Goal: Information Seeking & Learning: Learn about a topic

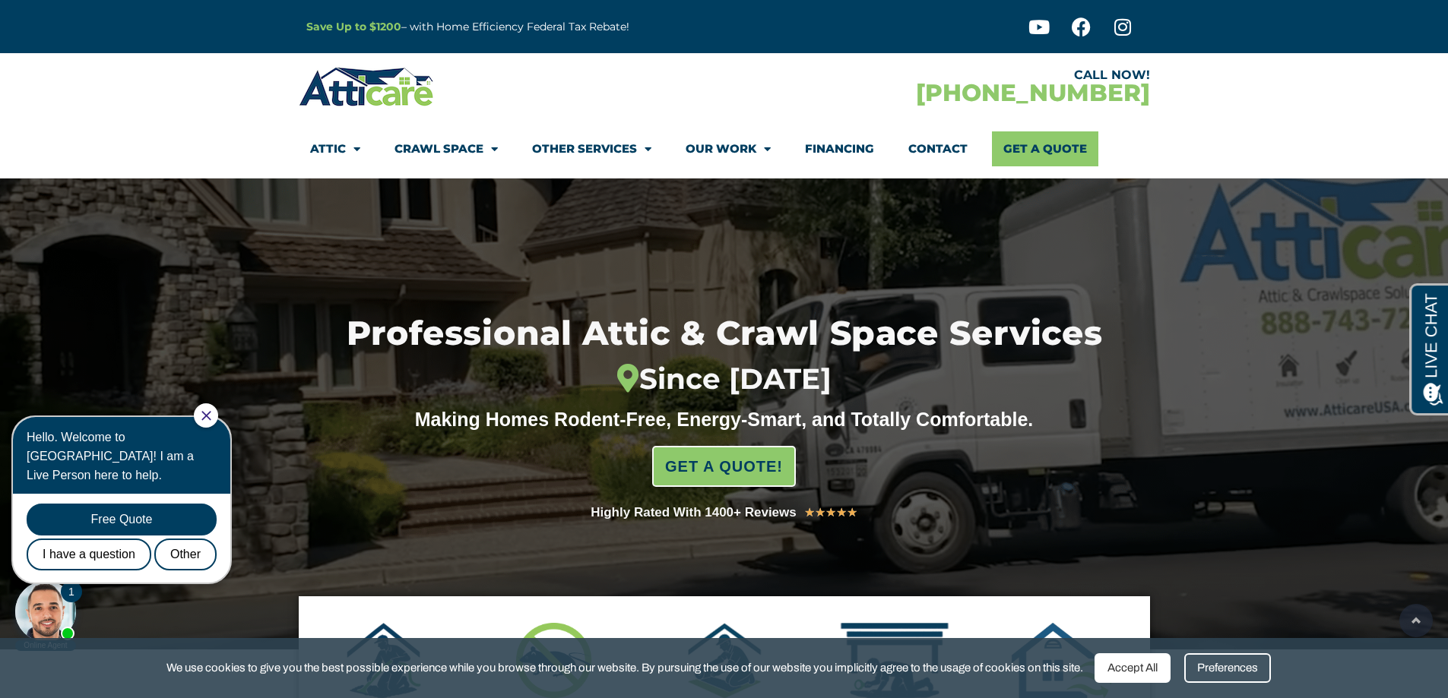
drag, startPoint x: 1453, startPoint y: 49, endPoint x: 1457, endPoint y: -92, distance: 140.7
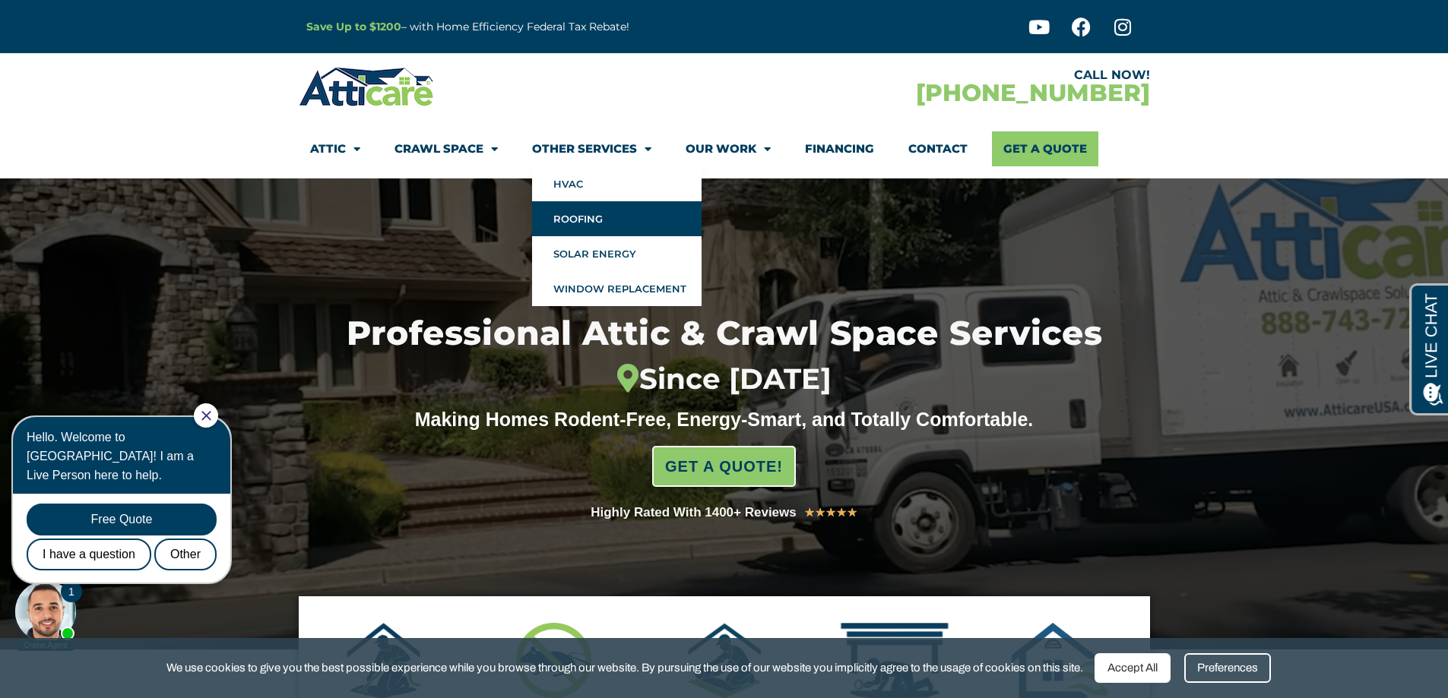
click at [614, 220] on link "Roofing" at bounding box center [616, 218] width 169 height 35
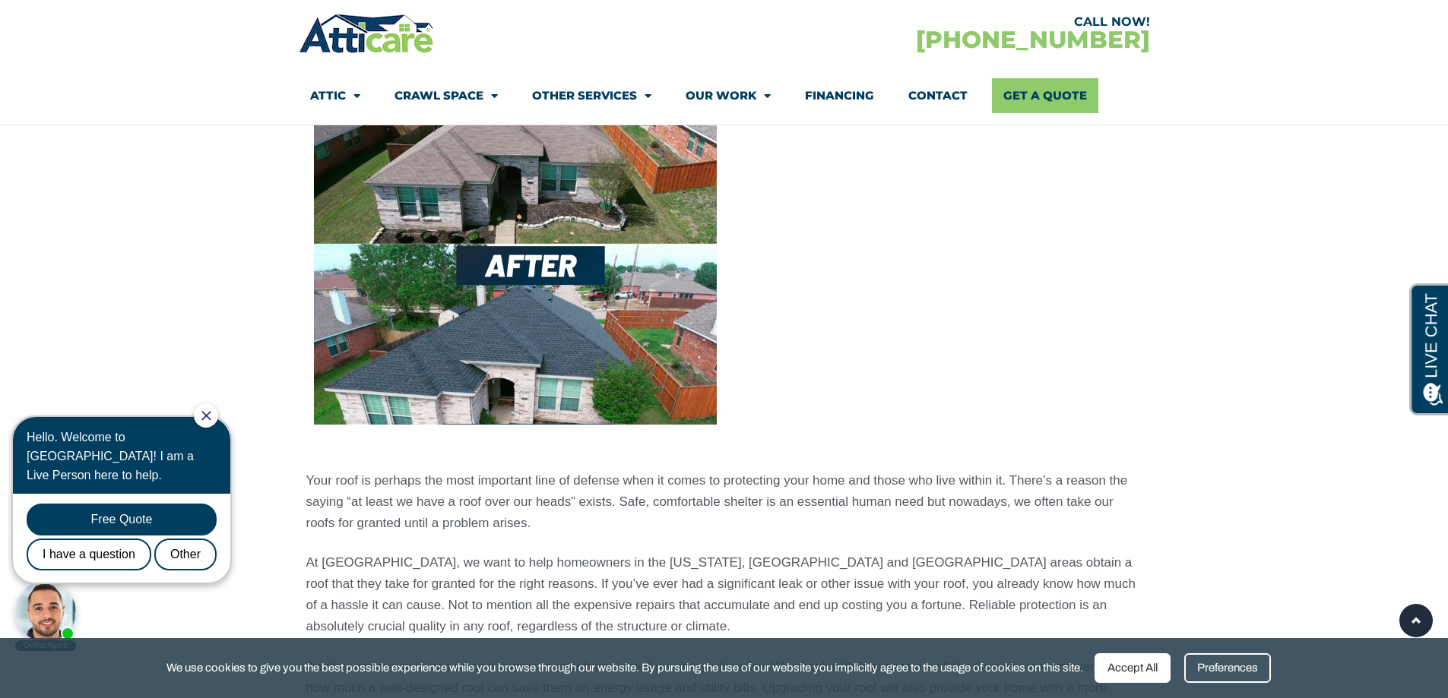
scroll to position [1287, 0]
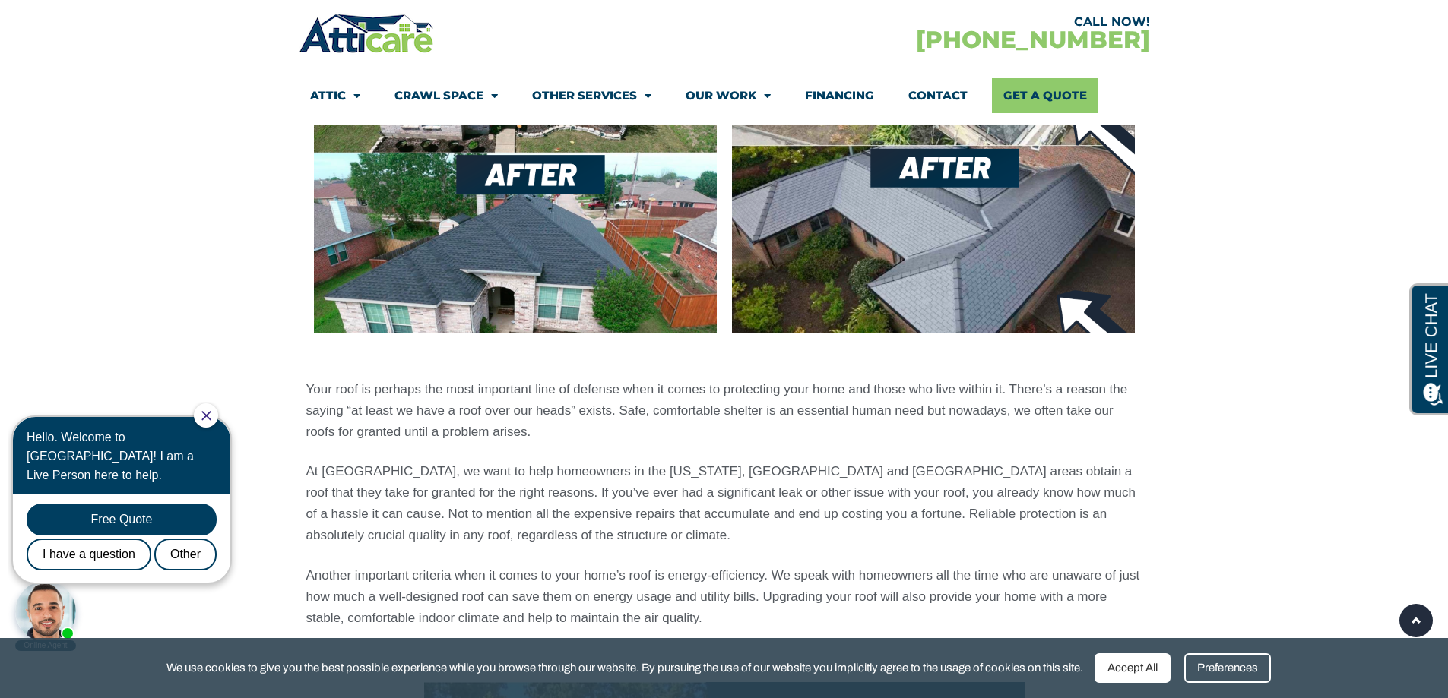
drag, startPoint x: 1453, startPoint y: 52, endPoint x: 1458, endPoint y: 138, distance: 86.0
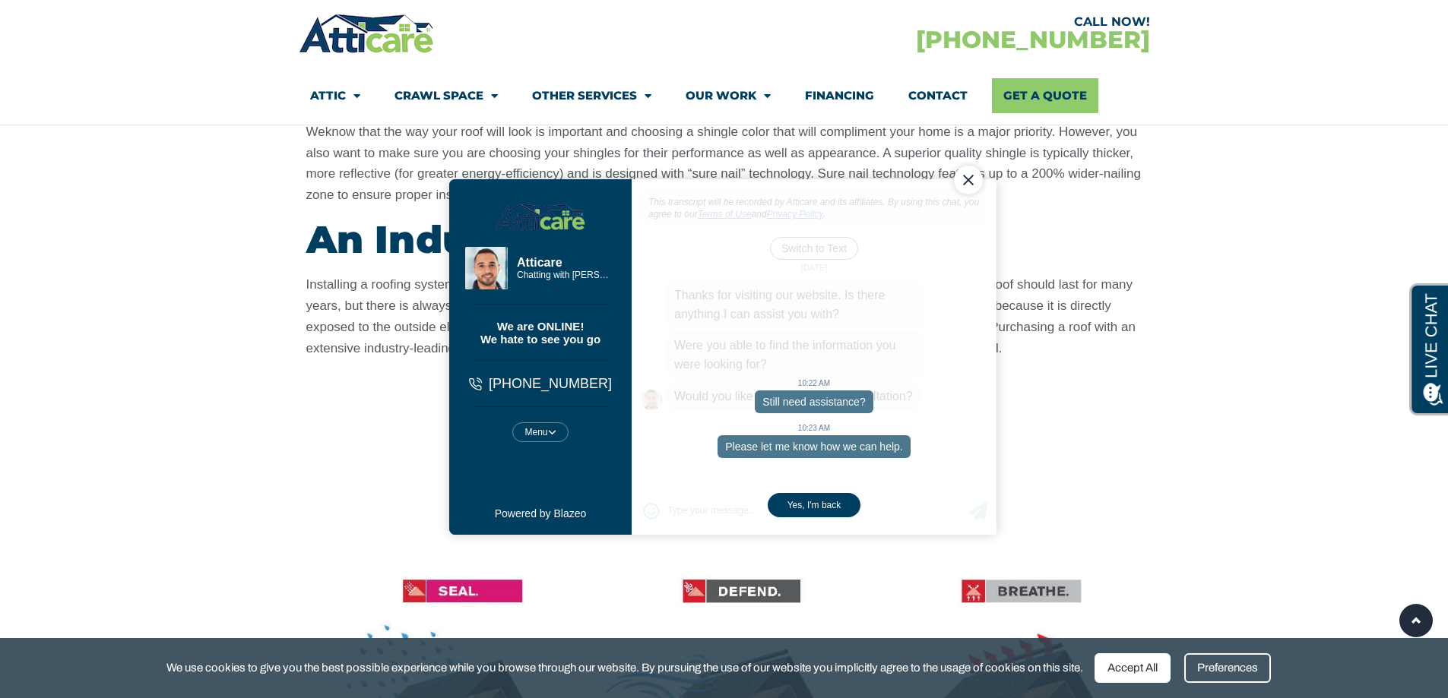
scroll to position [0, 0]
